Goal: Contribute content: Add original content to the website for others to see

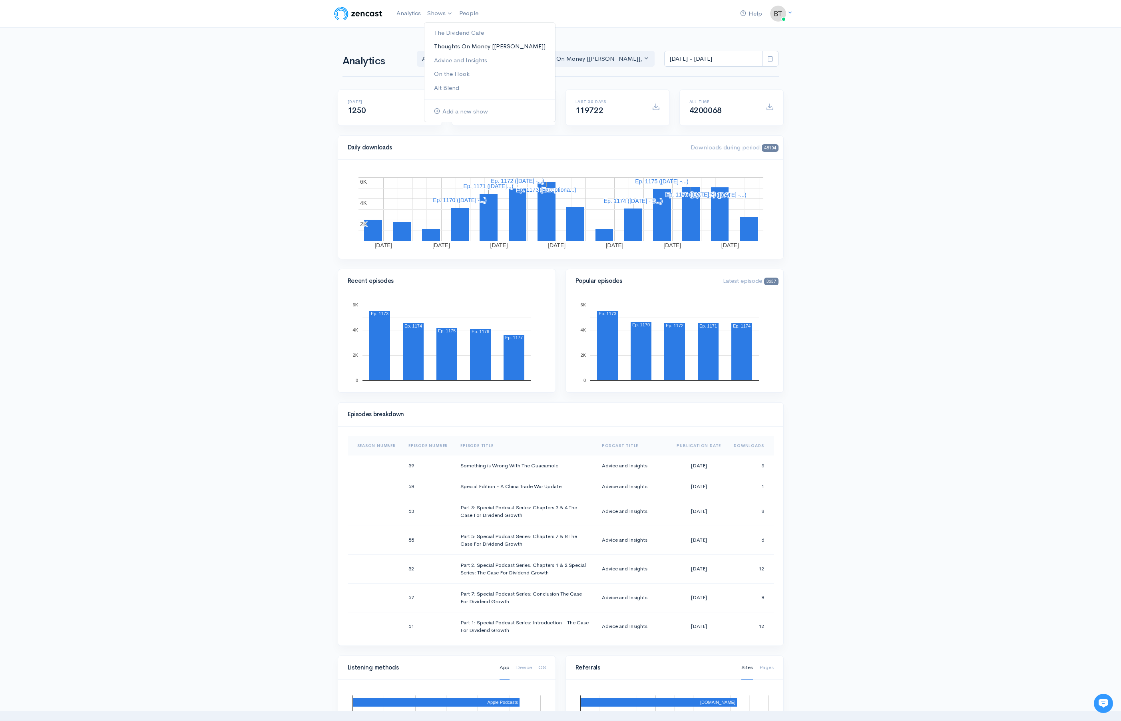
click at [445, 46] on link "Thoughts On Money [[PERSON_NAME]]" at bounding box center [489, 47] width 131 height 14
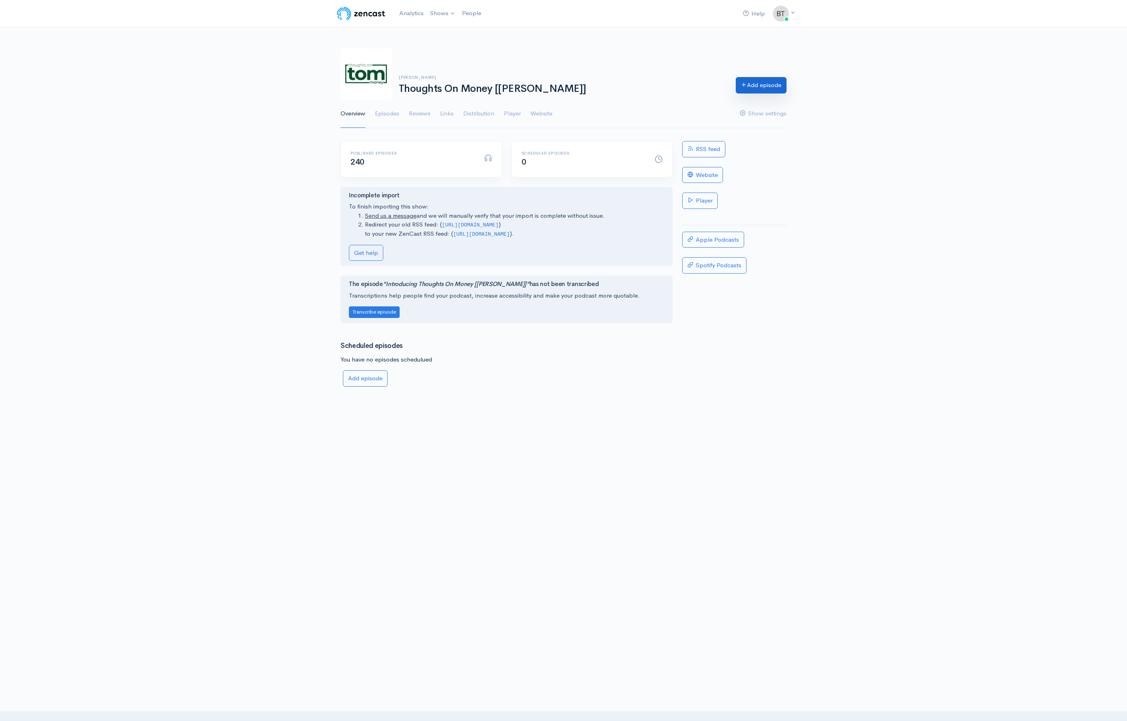
click at [774, 87] on link "Add episode" at bounding box center [761, 85] width 51 height 16
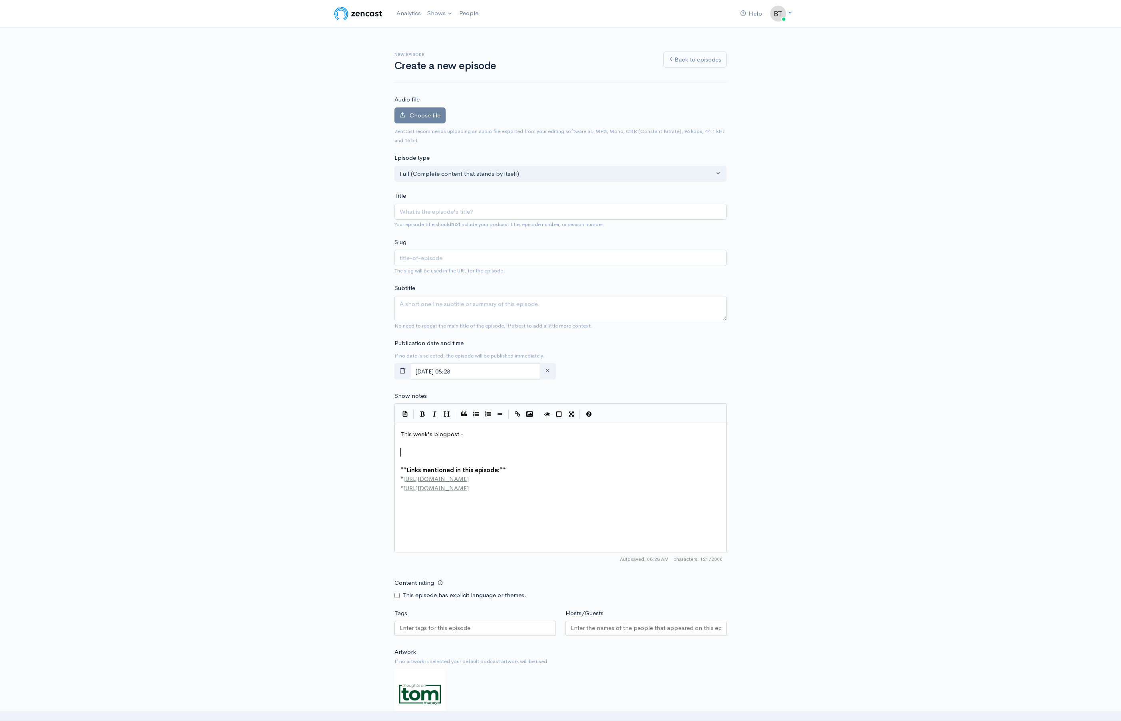
click at [405, 448] on pre "​" at bounding box center [563, 452] width 329 height 9
click at [477, 434] on pre "This week's blogpost -" at bounding box center [563, 434] width 329 height 9
click at [896, 277] on div "New episode Create a new episode Back to episodes Audio file Choose file 0 ZenC…" at bounding box center [560, 424] width 1121 height 793
click at [414, 211] on input "Title" at bounding box center [560, 212] width 332 height 16
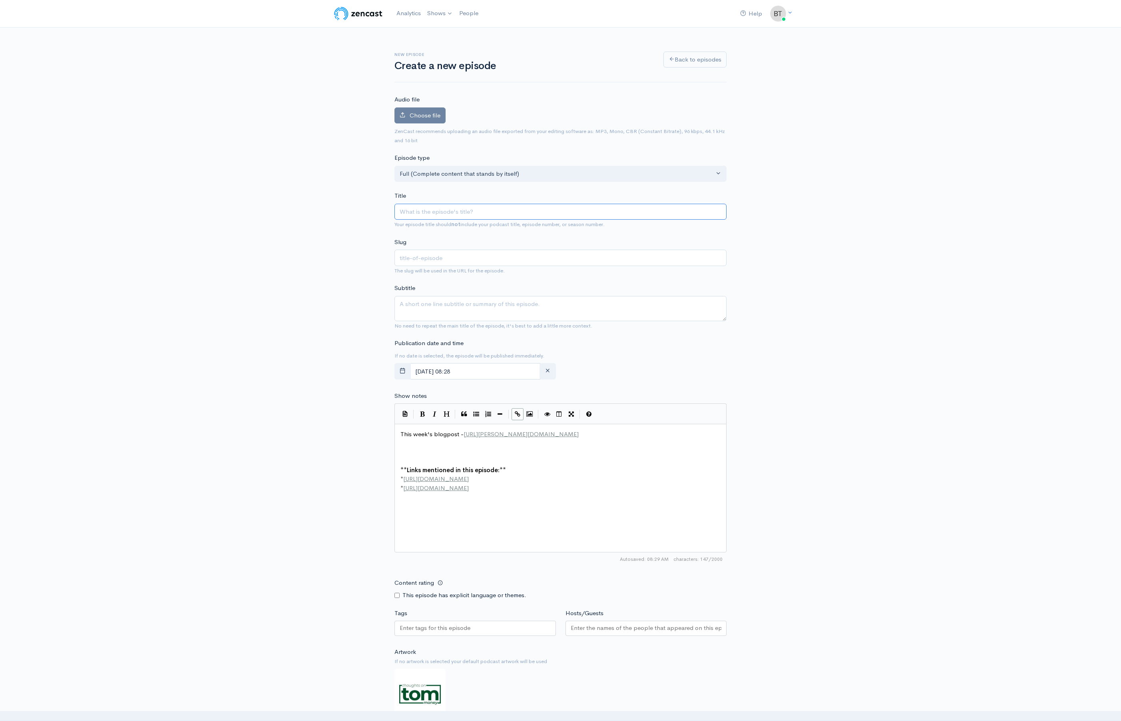
paste input "A Picture is Worth a Thousand Charts"
type input "A Picture is Worth a Thousand Charts"
type input "a-picture-is-worth-a-thousand-charts"
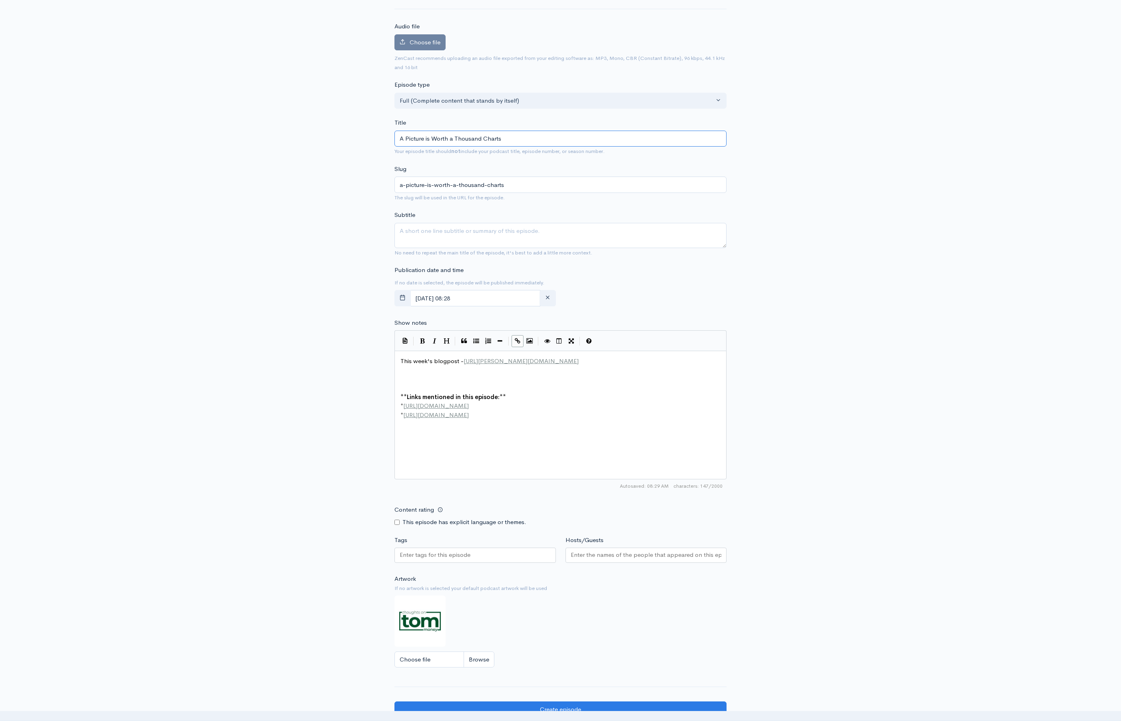
type input "A Picture is Worth a Thousand Charts"
click at [494, 297] on input "[DATE] 08:28" at bounding box center [475, 298] width 130 height 16
drag, startPoint x: 526, startPoint y: 364, endPoint x: 535, endPoint y: 362, distance: 9.1
click at [526, 364] on span "13" at bounding box center [524, 364] width 16 height 16
type input "[DATE] 08:28"
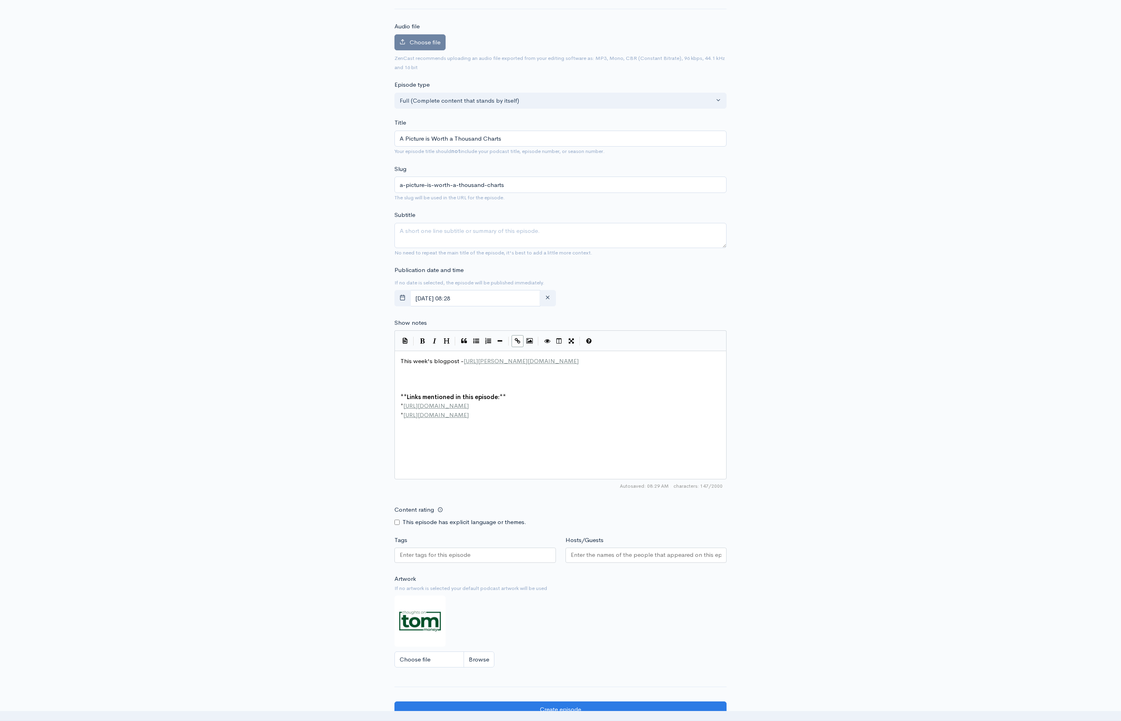
click at [830, 258] on div "New episode Create a new episode Back to episodes Audio file Choose file 0 ZenC…" at bounding box center [560, 350] width 1121 height 793
click at [412, 45] on span "Choose file" at bounding box center [425, 42] width 31 height 8
click at [0, 0] on input "Choose file" at bounding box center [0, 0] width 0 height 0
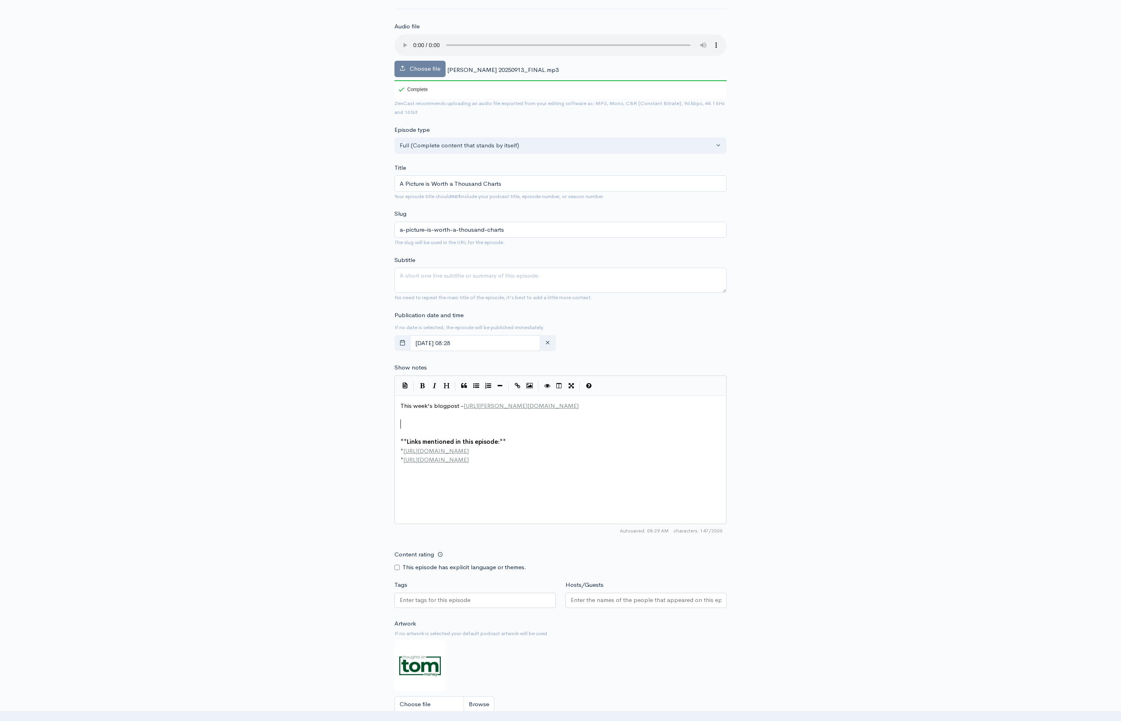
scroll to position [1, 0]
click at [403, 421] on pre "​" at bounding box center [563, 424] width 329 height 9
paste textarea
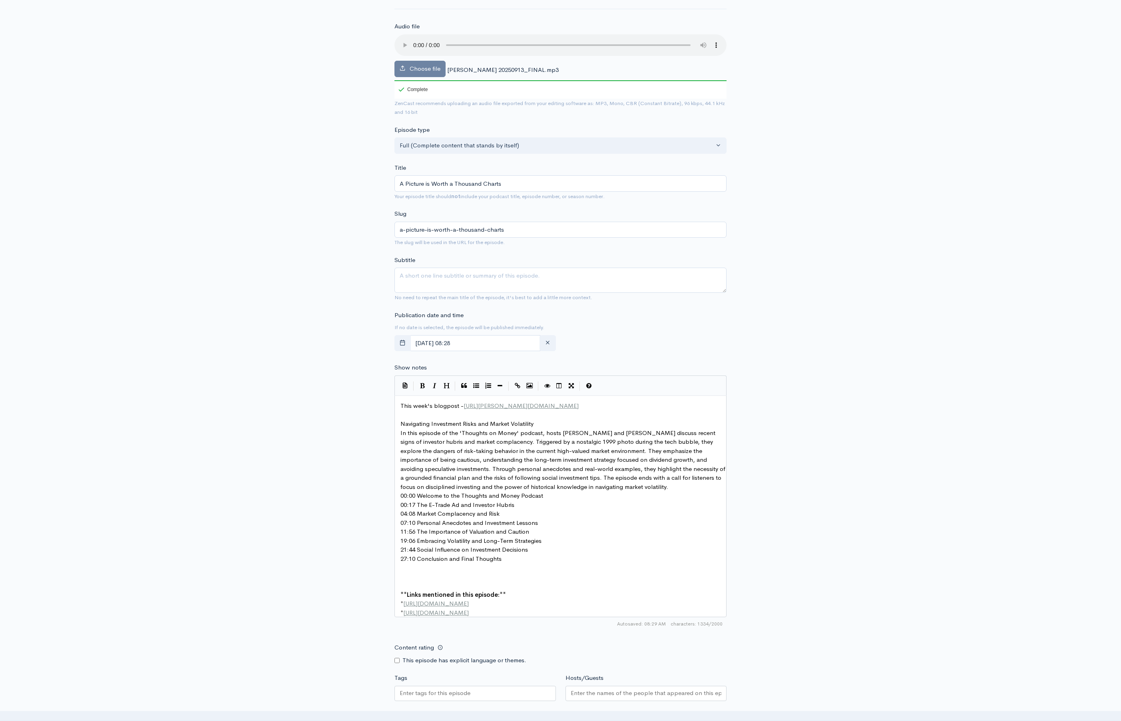
click at [551, 424] on pre "Navigating Investment Risks and Market Volatility" at bounding box center [563, 424] width 329 height 9
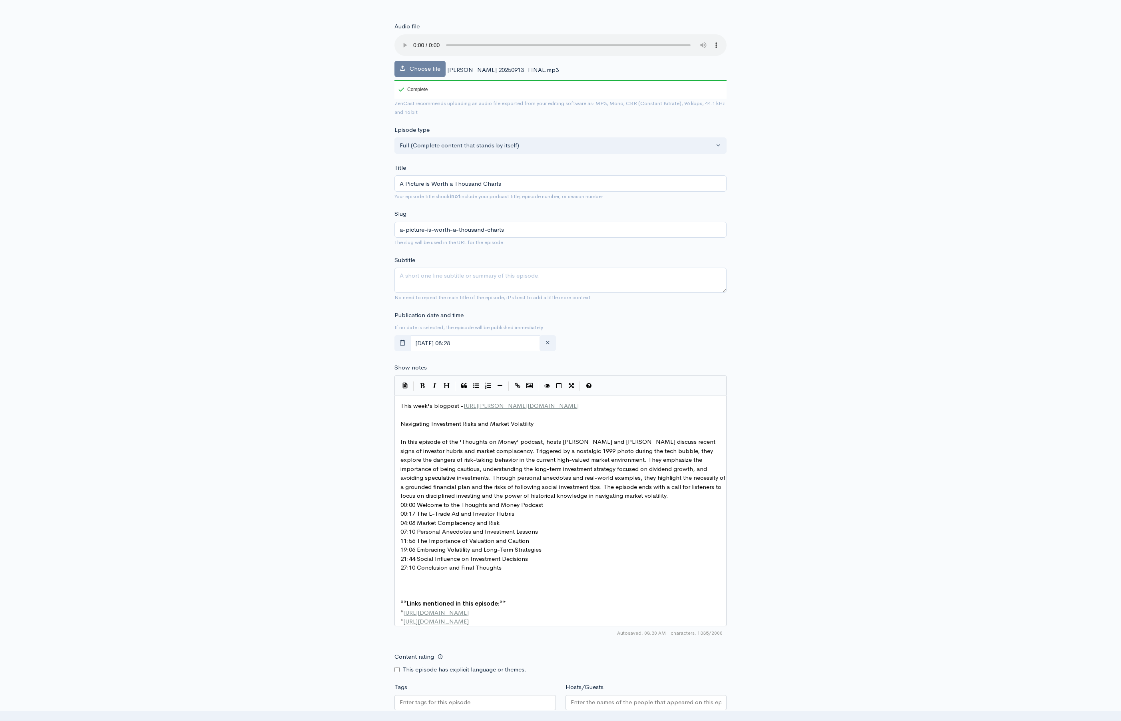
click at [685, 497] on pre "In this episode of the 'Thoughts on Money' podcast, hosts [PERSON_NAME] and [PE…" at bounding box center [563, 469] width 329 height 63
click at [545, 515] on pre "00:00 Welcome to the Thoughts and Money Podcast" at bounding box center [563, 514] width 329 height 9
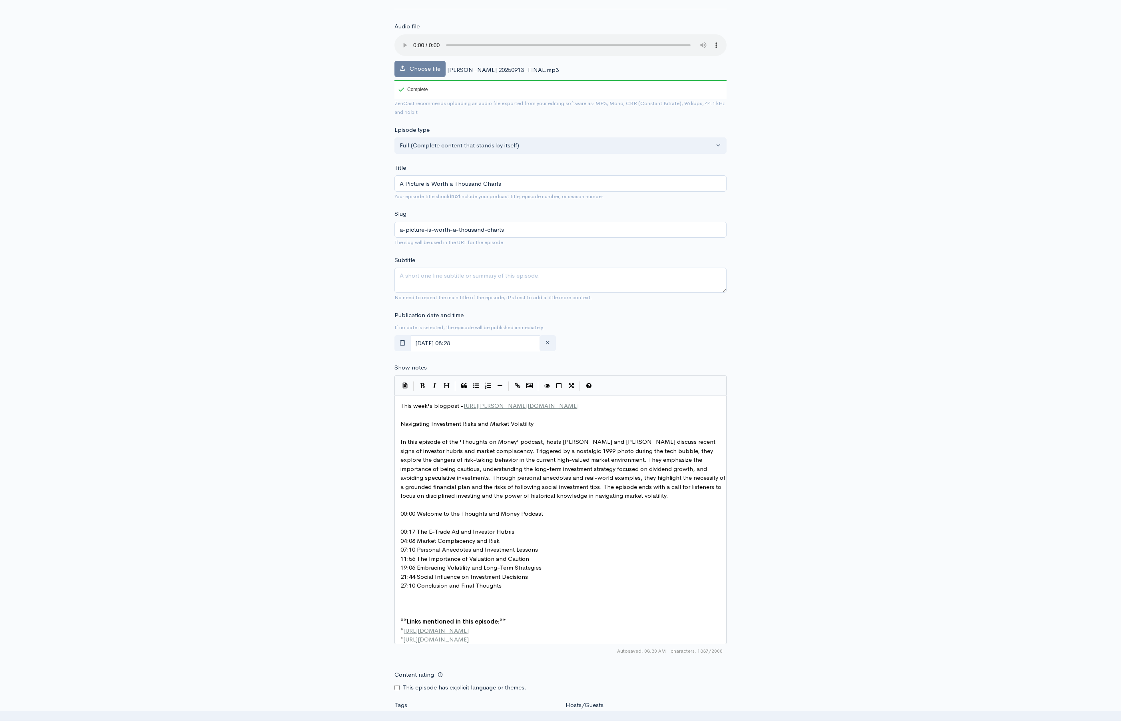
click at [524, 533] on pre "00:17 The E-Trade Ad and Investor Hubris" at bounding box center [563, 532] width 329 height 9
click at [508, 551] on pre "04:08 Market Complacency and Risk" at bounding box center [563, 550] width 329 height 9
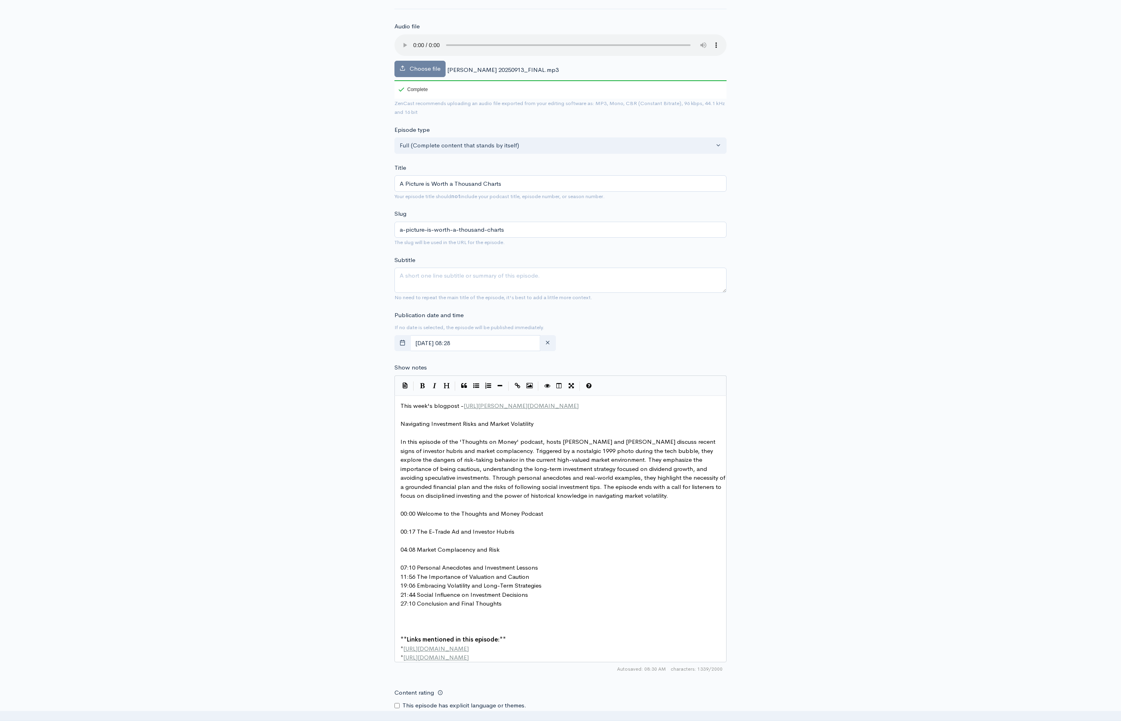
click at [548, 568] on pre "07:10 Personal Anecdotes and Investment Lessons" at bounding box center [563, 568] width 329 height 9
click at [536, 587] on pre "11:56 The Importance of Valuation and Caution" at bounding box center [563, 585] width 329 height 9
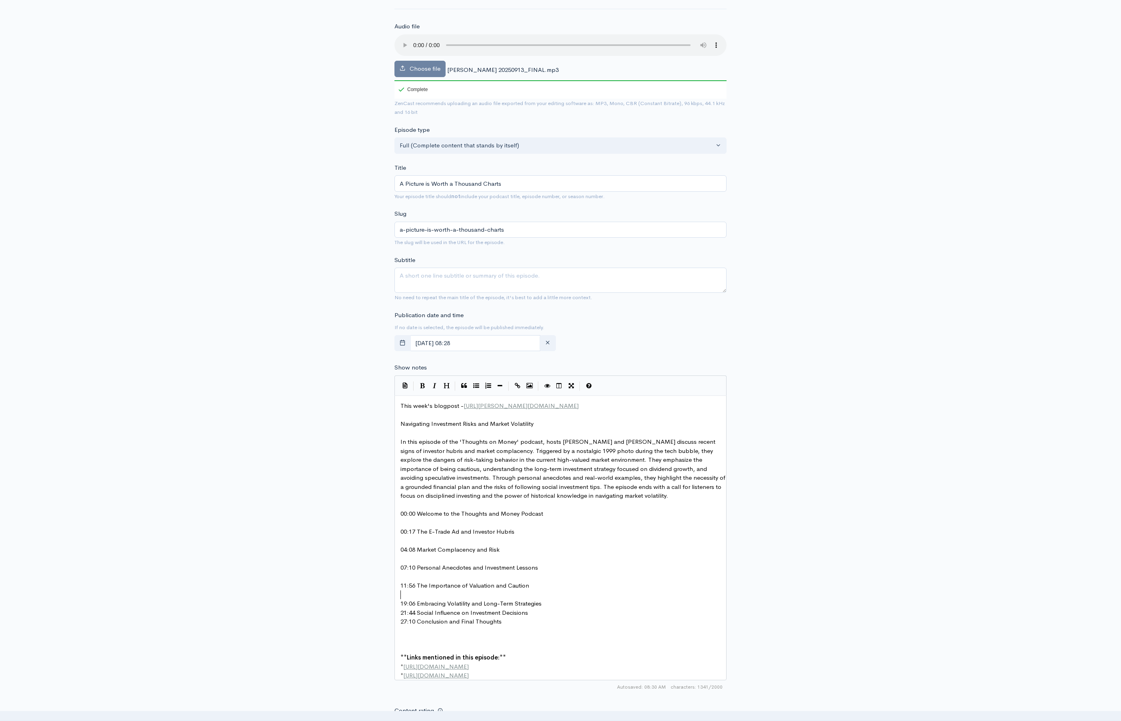
click at [552, 606] on pre "19:06 Embracing Volatility and Long-Term Strategies" at bounding box center [563, 603] width 329 height 9
click at [543, 623] on pre "21:44 Social Influence on Investment Decisions" at bounding box center [563, 621] width 329 height 9
click at [453, 655] on pre "​" at bounding box center [563, 657] width 329 height 9
drag, startPoint x: 551, startPoint y: 424, endPoint x: 353, endPoint y: 422, distance: 197.4
type textarea "Navigating Investment Risks and Market Volatility"
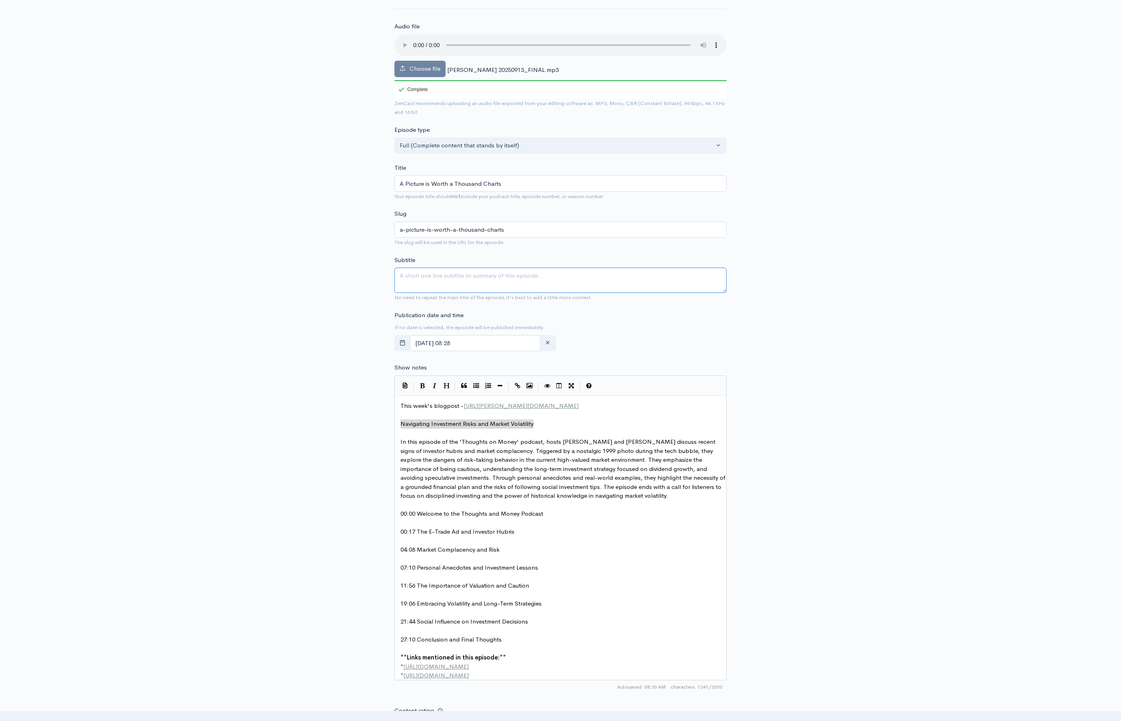
click at [434, 273] on textarea "Subtitle" at bounding box center [560, 280] width 332 height 25
paste textarea "Navigating Investment Risks and Market Volatility"
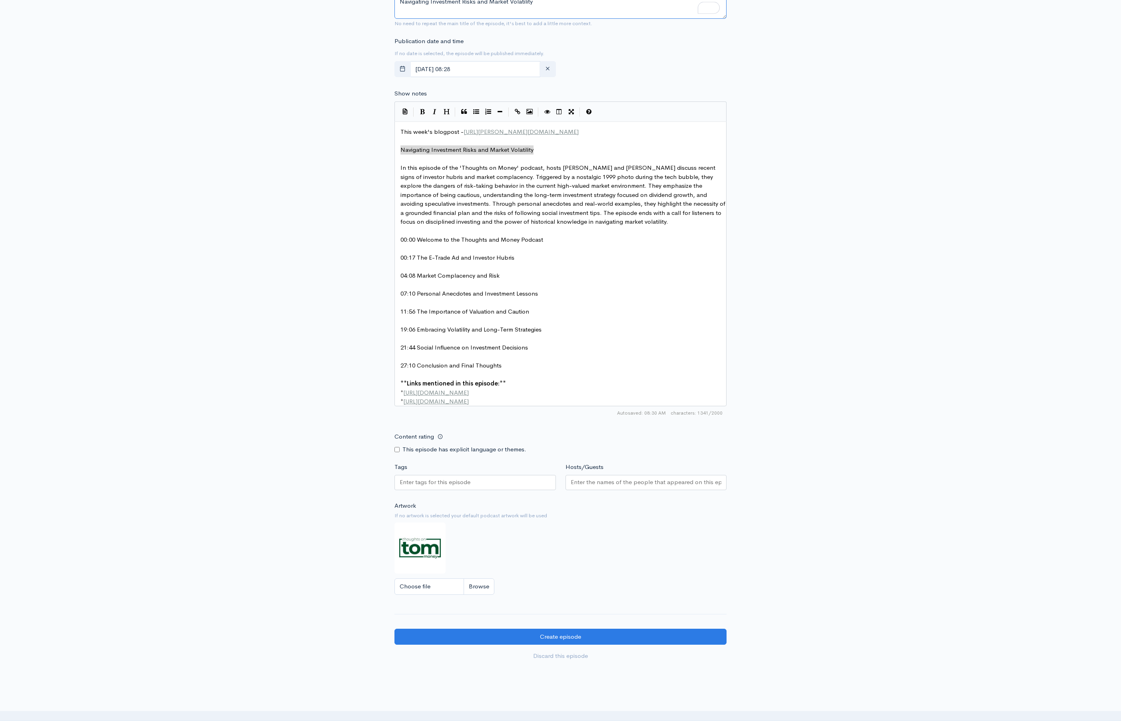
scroll to position [352, 0]
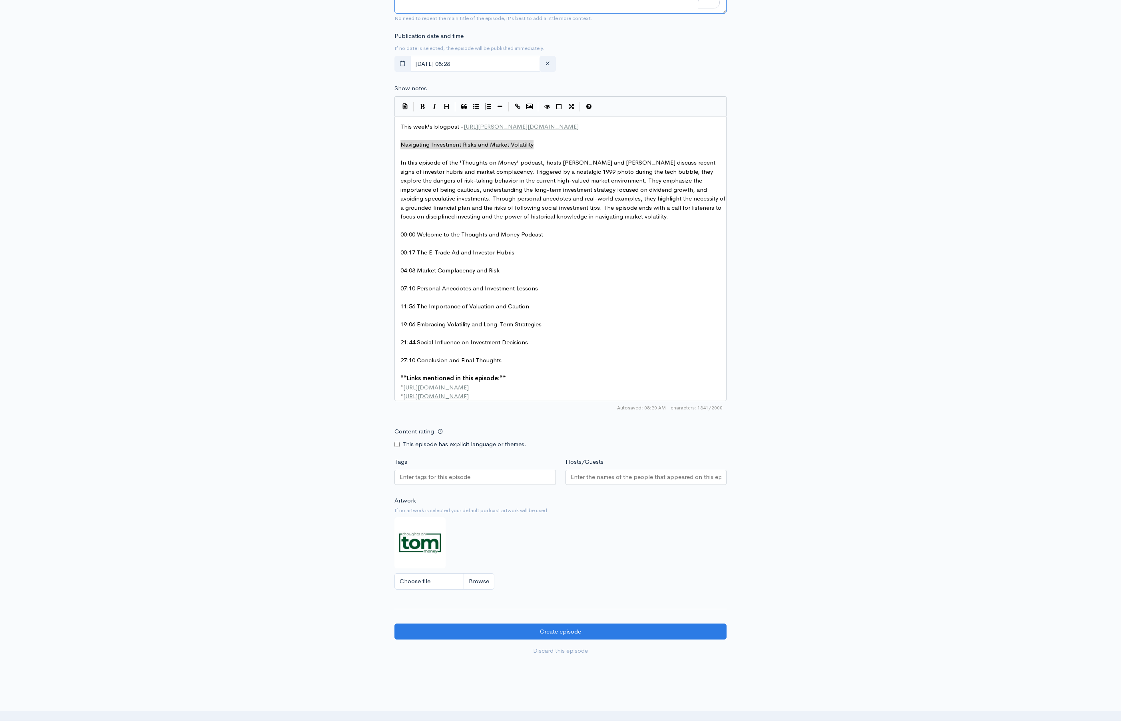
type textarea "Navigating Investment Risks and Market Volatility"
click at [582, 482] on input "Hosts/Guests" at bounding box center [646, 477] width 151 height 9
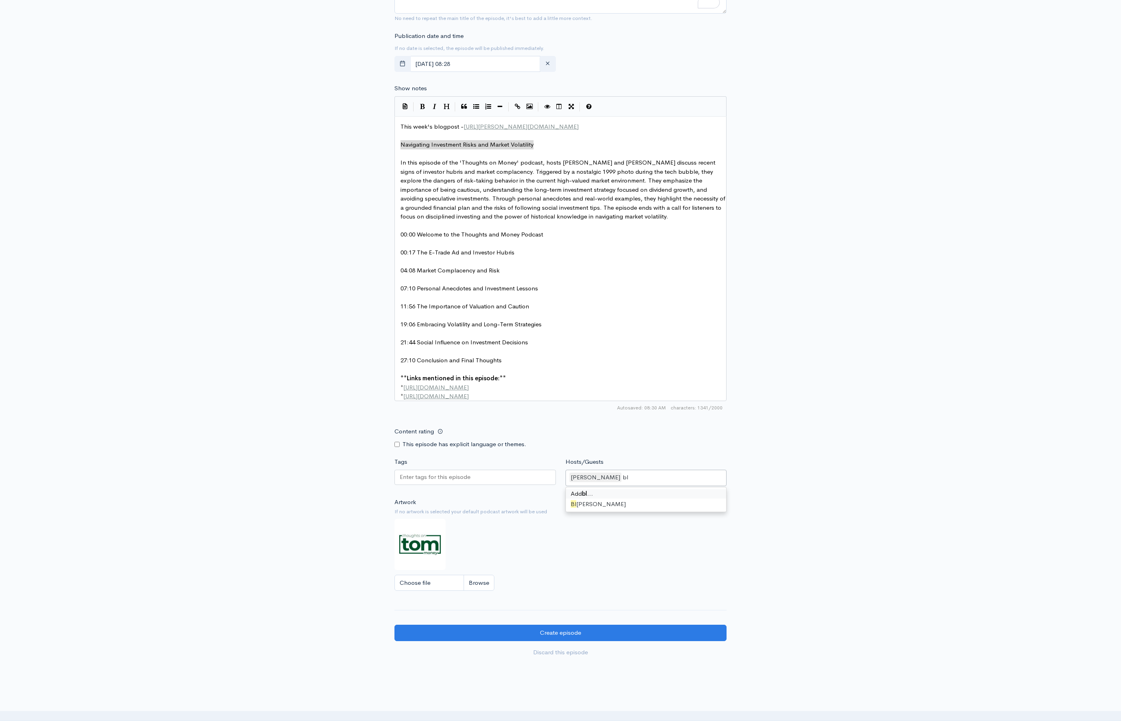
type input "bla"
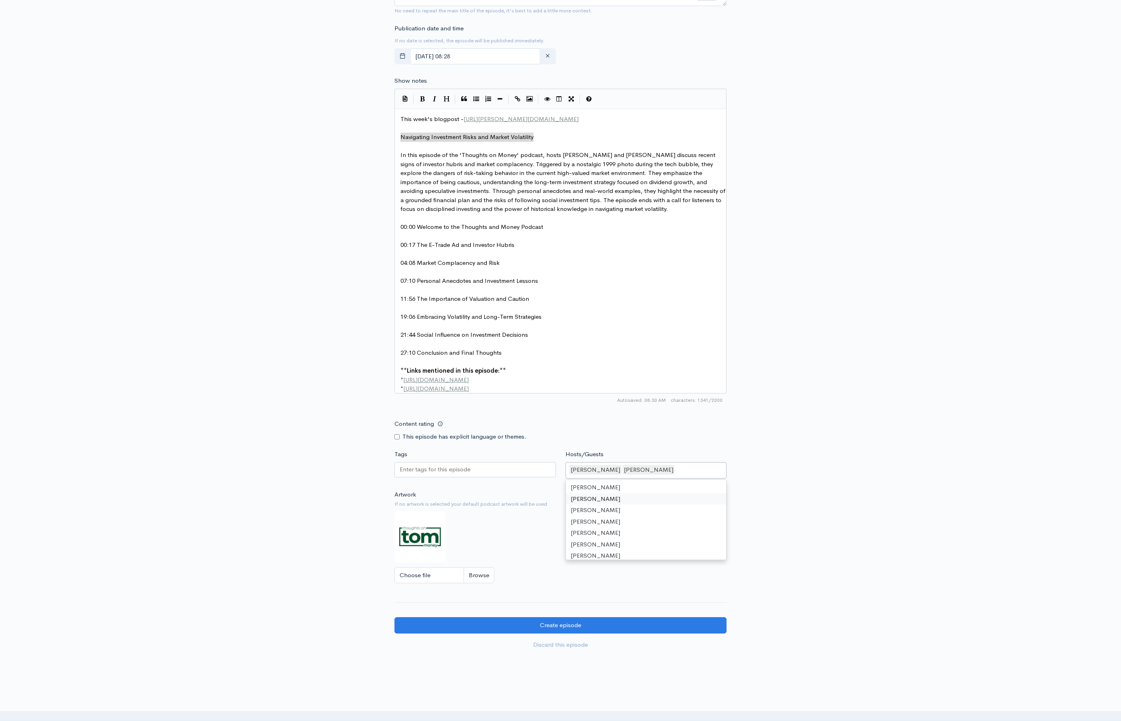
scroll to position [401, 0]
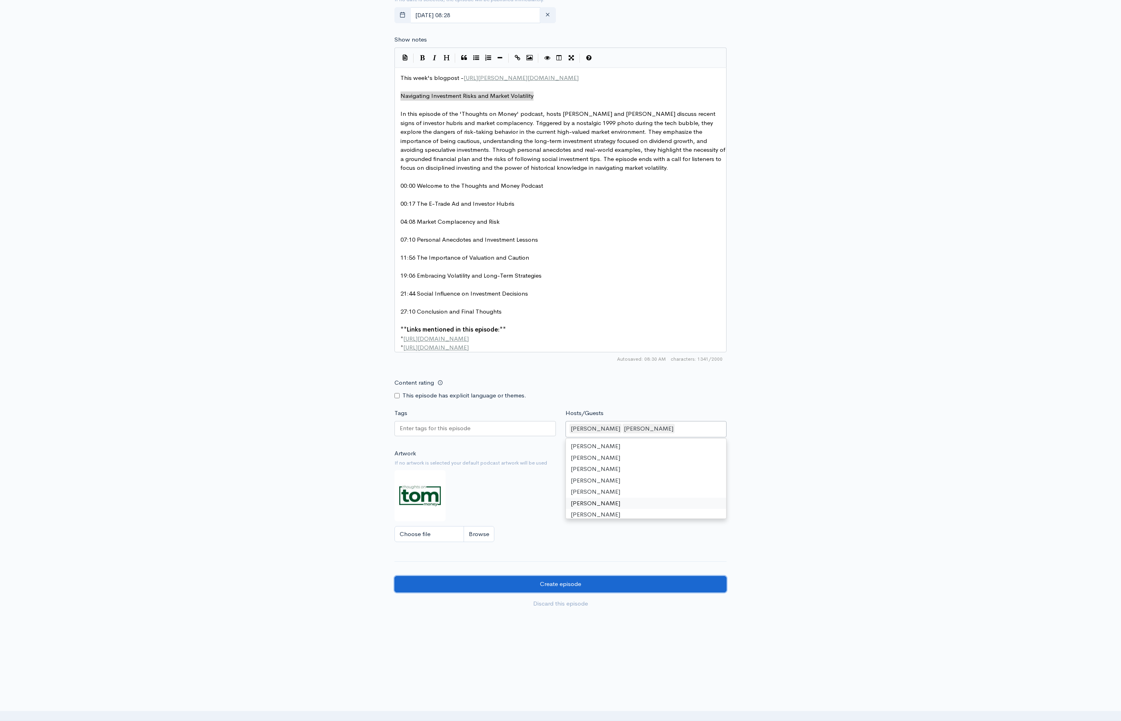
click at [599, 591] on input "Create episode" at bounding box center [560, 584] width 332 height 16
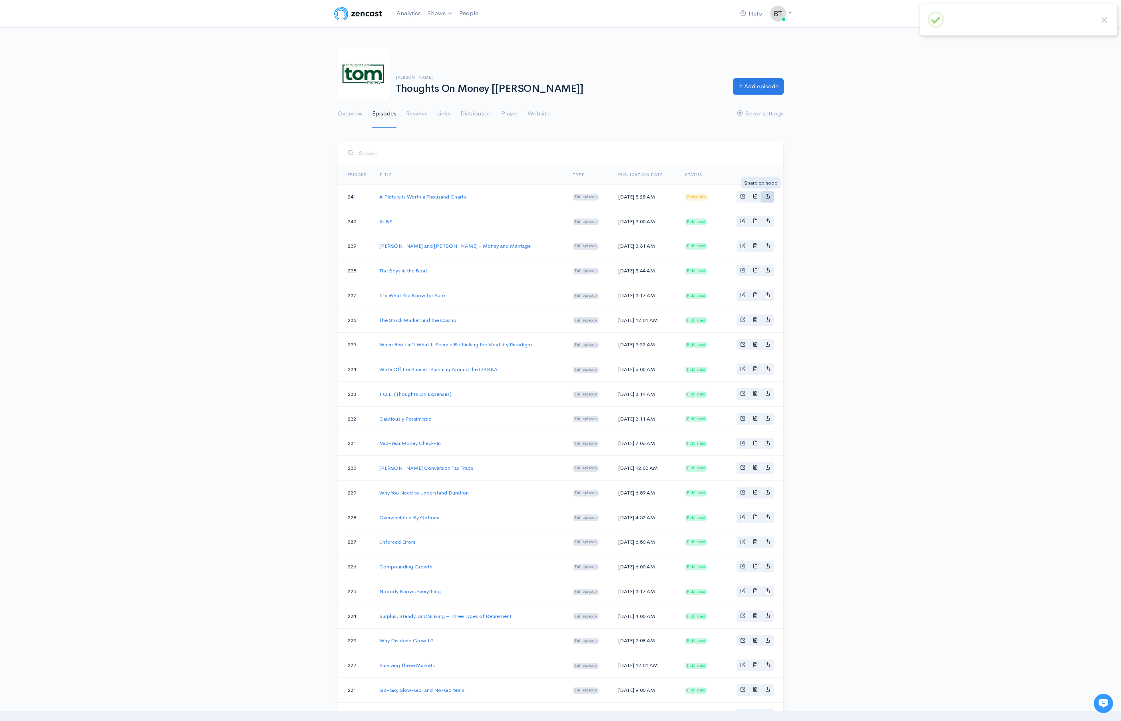
click at [766, 198] on icon "Basic example" at bounding box center [767, 195] width 5 height 5
type input "[URL][DOMAIN_NAME]"
type input "[URL][DOMAIN_NAME][DOMAIN_NAME]"
type input "<iframe src='[URL][DOMAIN_NAME]' width='100%' height='190' frameborder='0' scro…"
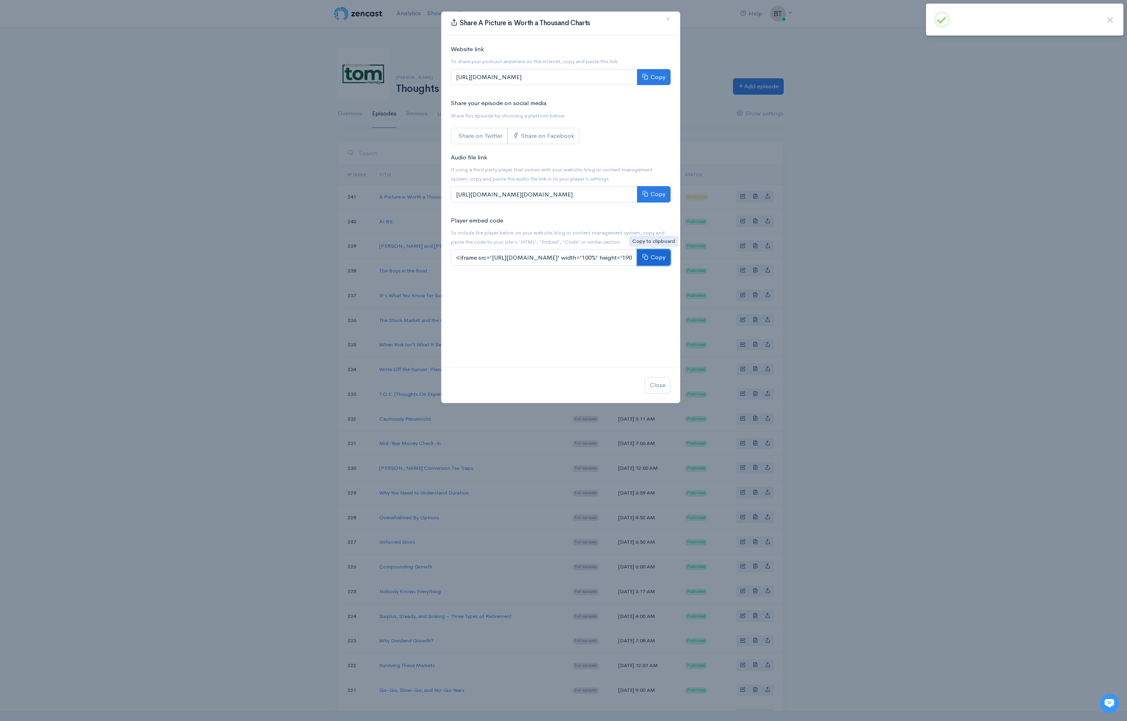
click at [660, 261] on button "Copy" at bounding box center [654, 257] width 34 height 16
click at [671, 20] on button "×" at bounding box center [668, 19] width 24 height 22
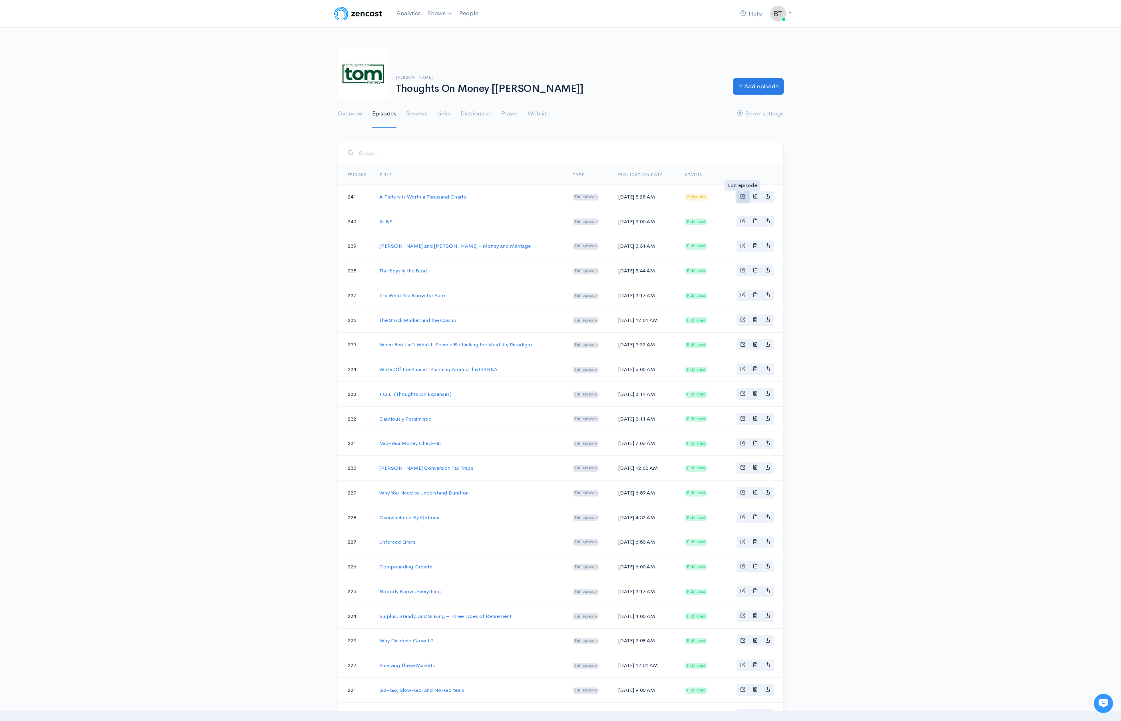
click at [742, 197] on span "Basic example" at bounding box center [742, 195] width 5 height 5
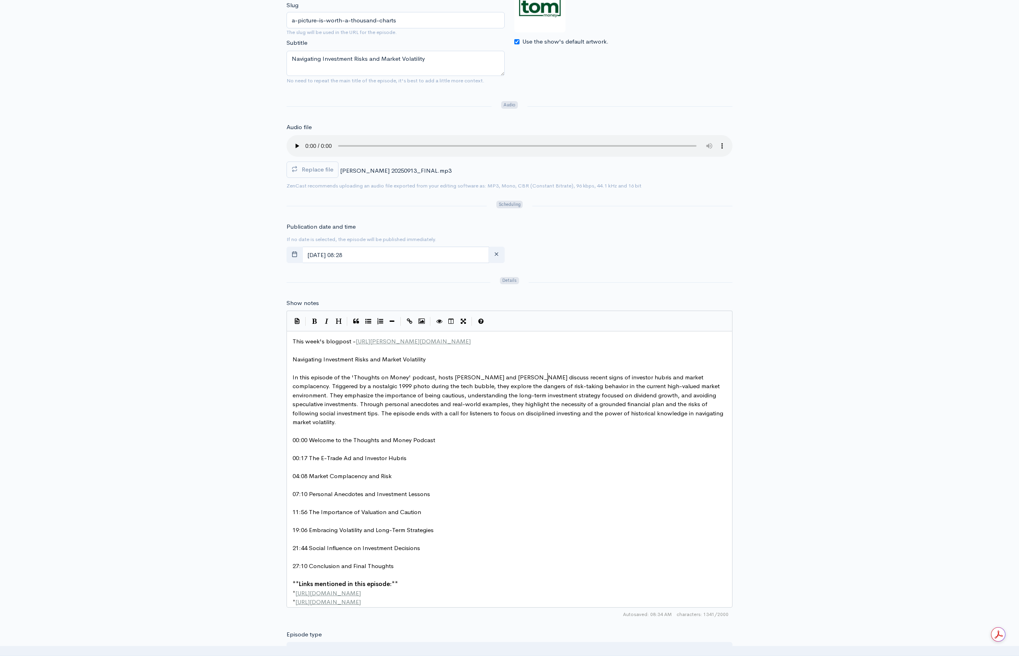
scroll to position [3, 0]
type textarea "discuss recent signs of investor hubris and market complacency."
drag, startPoint x: 548, startPoint y: 378, endPoint x: 727, endPoint y: 374, distance: 179.1
type textarea "hosts Trevor Cummings and Blaine Carver discuss recent signs of investor hubris…"
drag, startPoint x: 435, startPoint y: 376, endPoint x: 719, endPoint y: 379, distance: 284.2
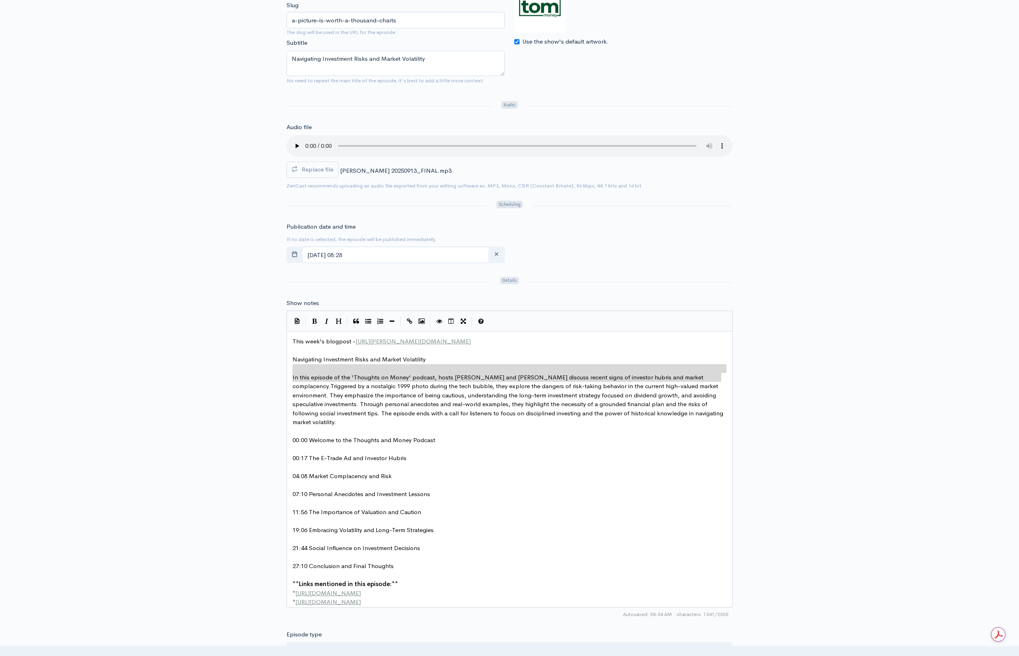
type textarea "In this episode of the 'Thoughts on Money' podcast, hosts Trevor Cummings and B…"
drag, startPoint x: 724, startPoint y: 374, endPoint x: 279, endPoint y: 378, distance: 445.2
